Goal: Information Seeking & Learning: Learn about a topic

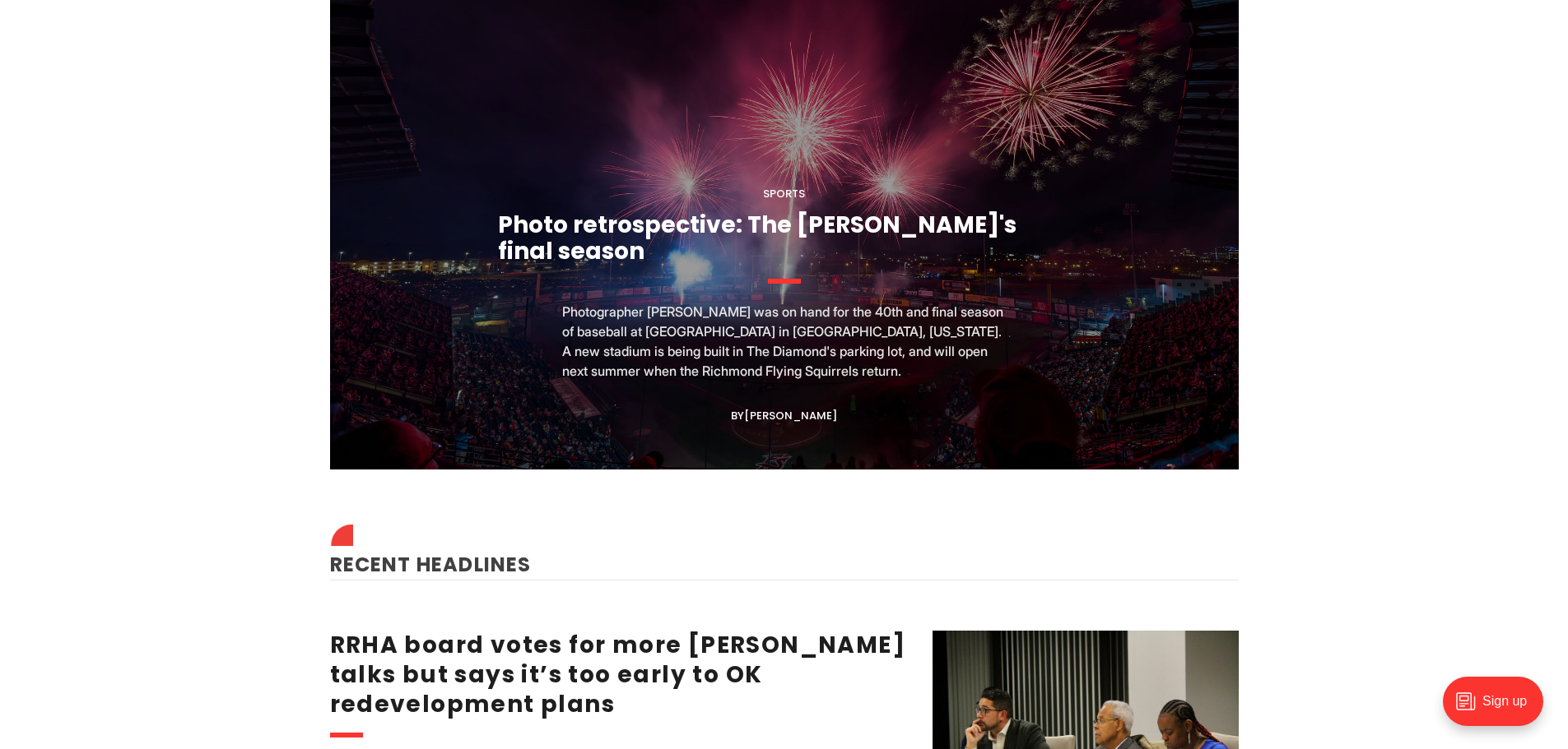
scroll to position [1645, 0]
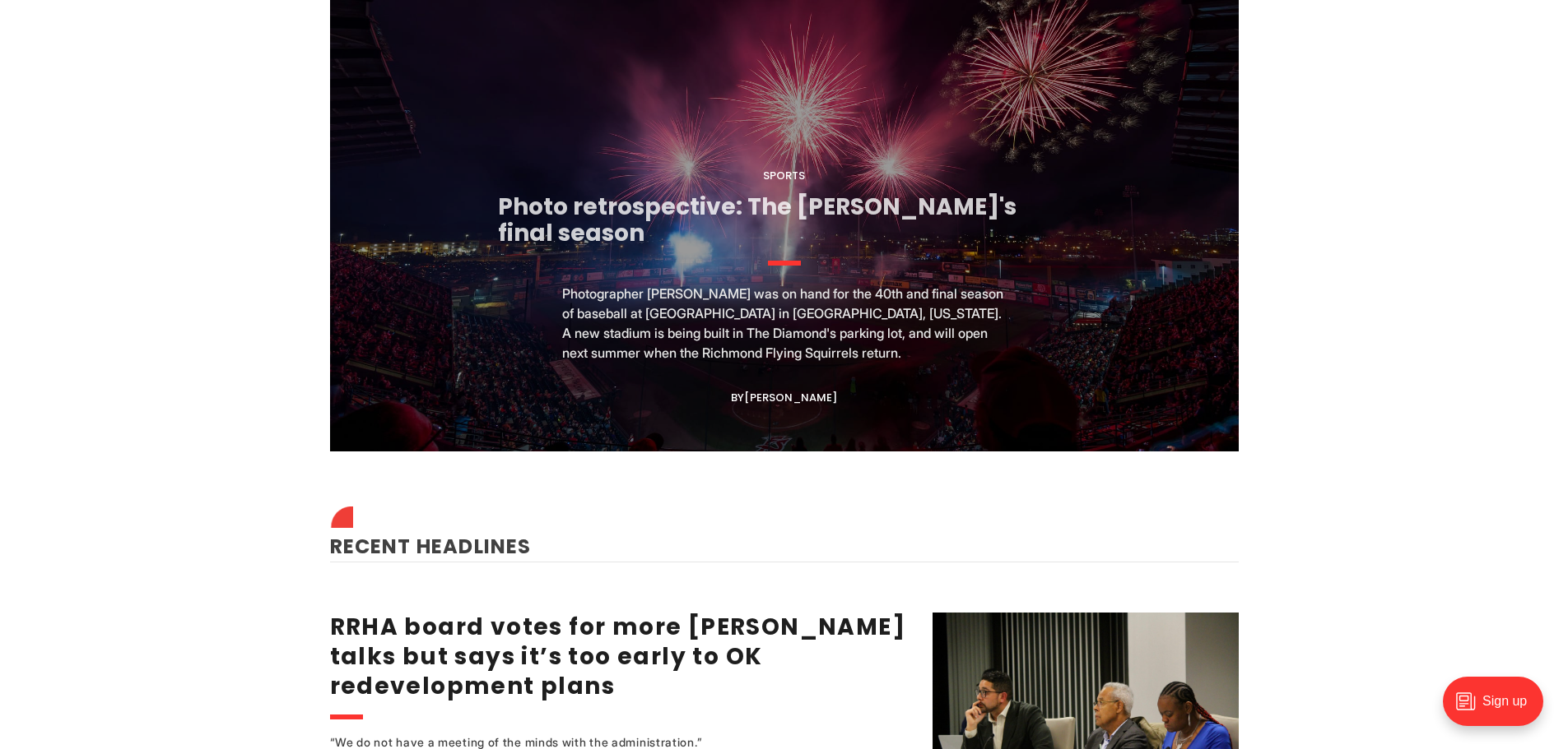
click at [746, 220] on link "Photo retrospective: The [PERSON_NAME]'s final season" at bounding box center [757, 220] width 518 height 59
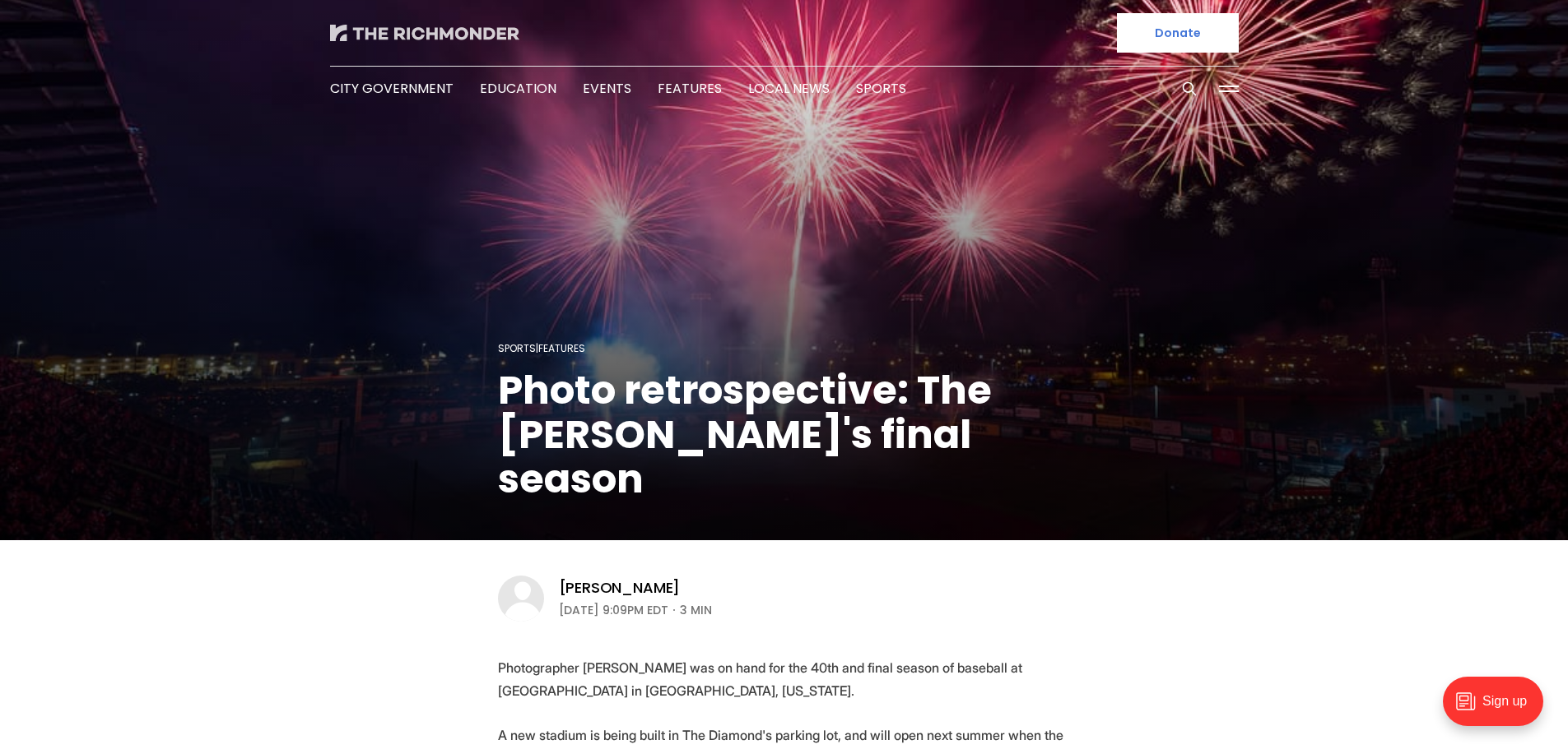
click at [361, 40] on img at bounding box center [425, 32] width 189 height 16
